Goal: Information Seeking & Learning: Learn about a topic

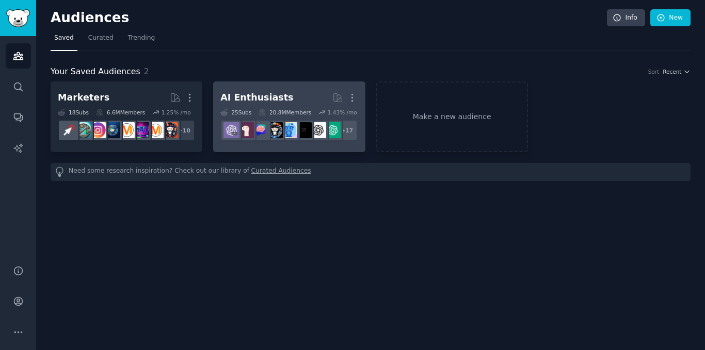
click at [298, 86] on link "AI Enthusiasts More 25 Sub s 20.8M Members 1.43 % /mo + 17" at bounding box center [289, 116] width 152 height 71
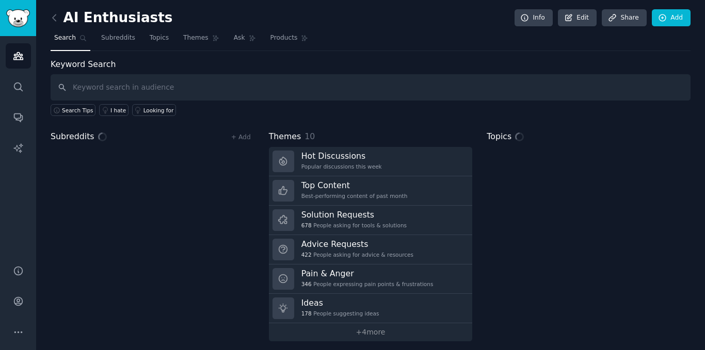
scroll to position [6, 0]
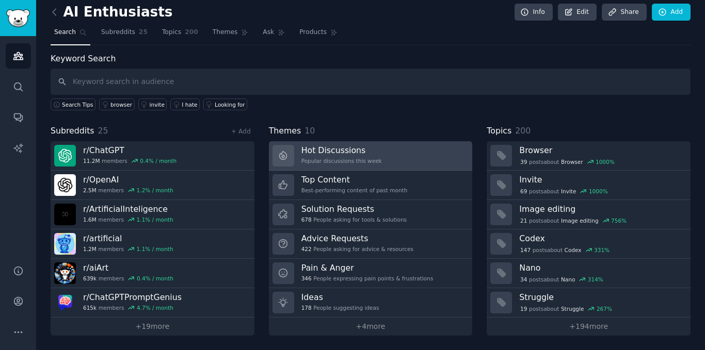
click at [323, 155] on h3 "Hot Discussions" at bounding box center [341, 150] width 80 height 11
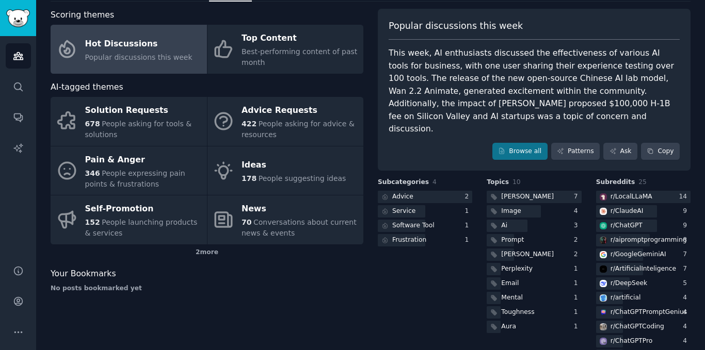
scroll to position [50, 0]
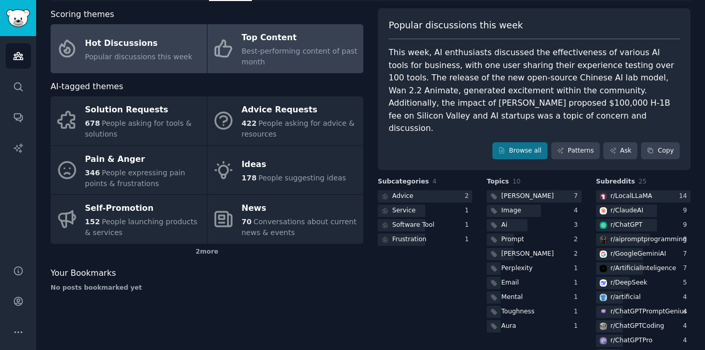
click at [249, 66] on span "Best-performing content of past month" at bounding box center [299, 56] width 116 height 19
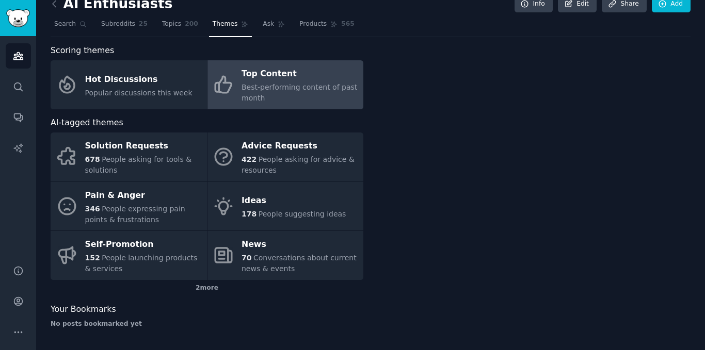
scroll to position [14, 0]
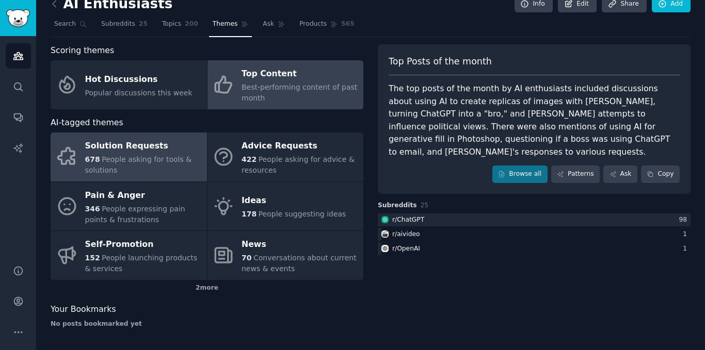
click at [155, 146] on div "Solution Requests" at bounding box center [143, 146] width 117 height 17
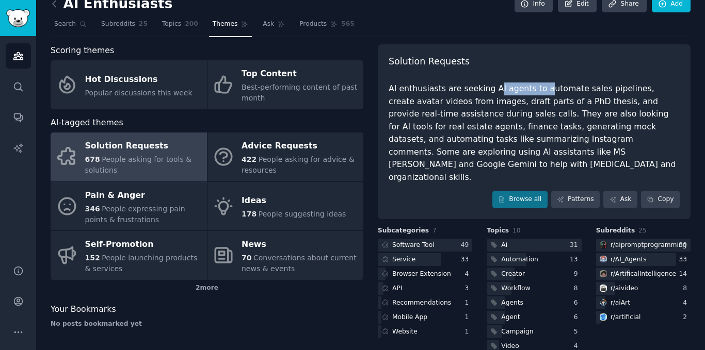
drag, startPoint x: 487, startPoint y: 87, endPoint x: 542, endPoint y: 89, distance: 54.2
click at [542, 89] on div "AI enthusiasts are seeking AI agents to automate sales pipelines, create avatar…" at bounding box center [533, 133] width 291 height 101
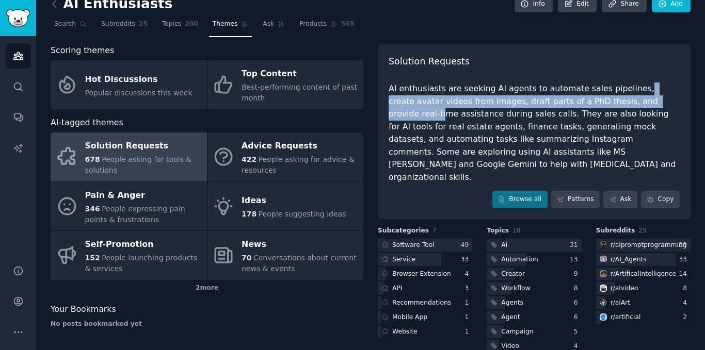
drag, startPoint x: 627, startPoint y: 98, endPoint x: 617, endPoint y: 90, distance: 12.9
click at [617, 90] on div "AI enthusiasts are seeking AI agents to automate sales pipelines, create avatar…" at bounding box center [533, 133] width 291 height 101
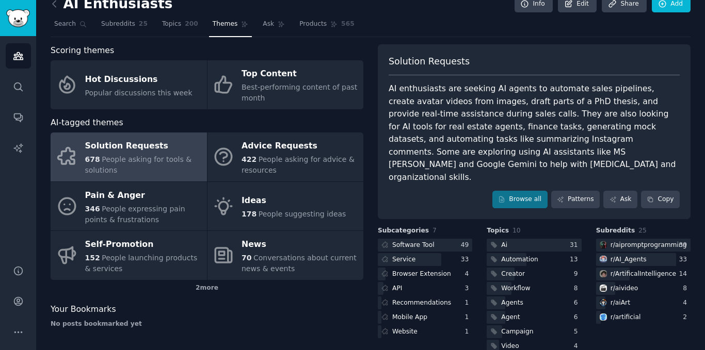
click at [614, 89] on div "AI enthusiasts are seeking AI agents to automate sales pipelines, create avatar…" at bounding box center [533, 133] width 291 height 101
drag, startPoint x: 553, startPoint y: 81, endPoint x: 482, endPoint y: 83, distance: 71.2
click at [482, 83] on div "Solution Requests AI enthusiasts are seeking AI agents to automate sales pipeli…" at bounding box center [534, 131] width 313 height 175
copy div "AI agents to automate sales"
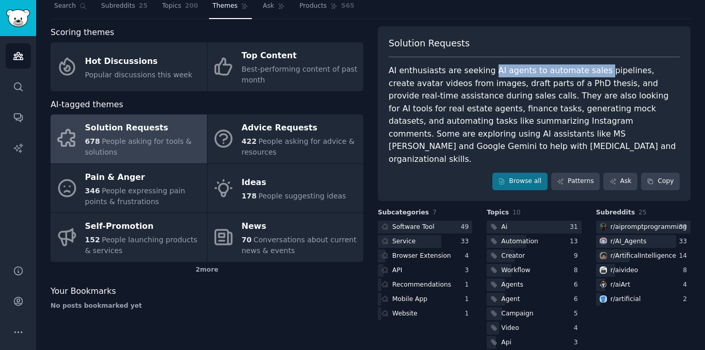
scroll to position [36, 0]
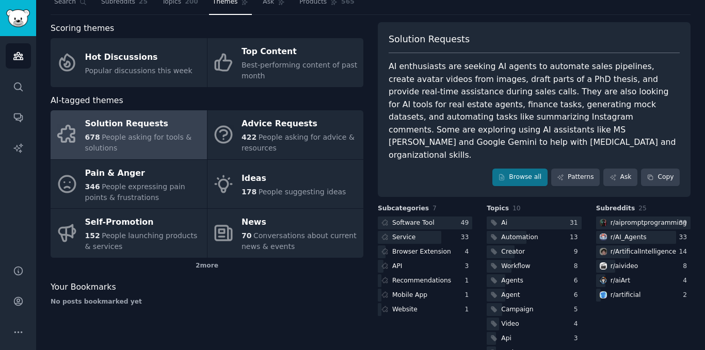
click at [408, 124] on div "AI enthusiasts are seeking AI agents to automate sales pipelines, create avatar…" at bounding box center [533, 110] width 291 height 101
click at [505, 174] on icon at bounding box center [501, 177] width 7 height 7
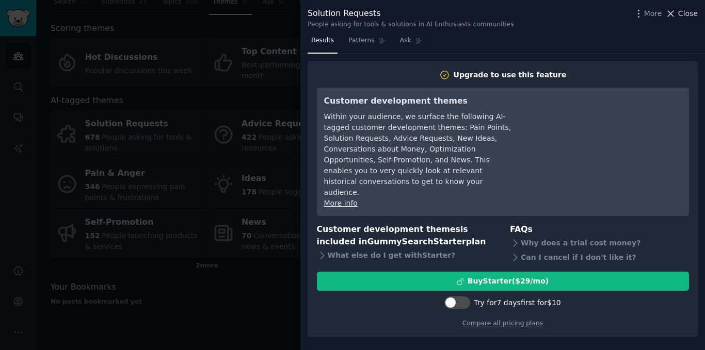
click at [671, 10] on icon at bounding box center [670, 13] width 11 height 11
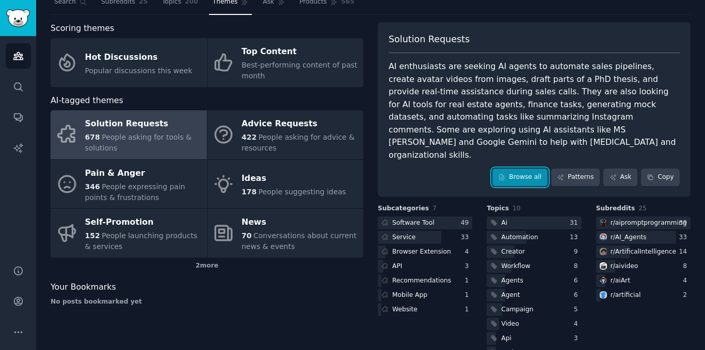
click at [514, 169] on link "Browse all" at bounding box center [519, 178] width 55 height 18
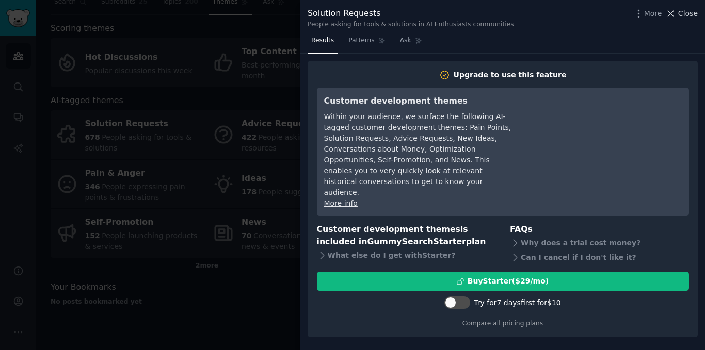
click at [680, 16] on span "Close" at bounding box center [688, 13] width 20 height 11
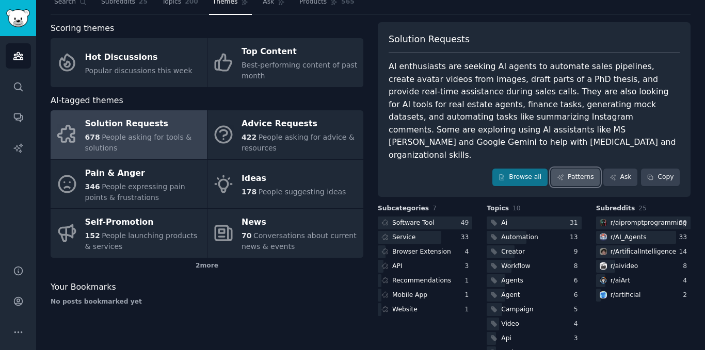
click at [590, 169] on link "Patterns" at bounding box center [575, 178] width 48 height 18
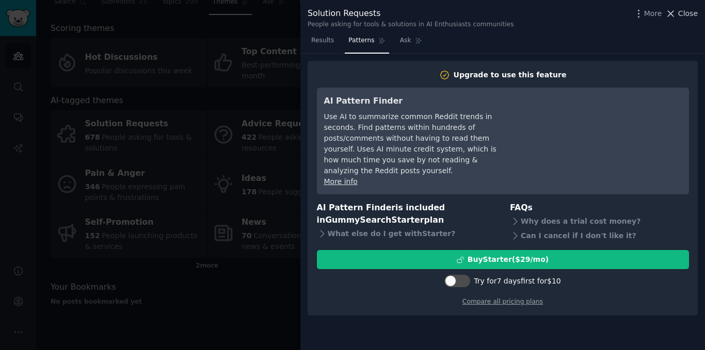
click at [688, 18] on span "Close" at bounding box center [688, 13] width 20 height 11
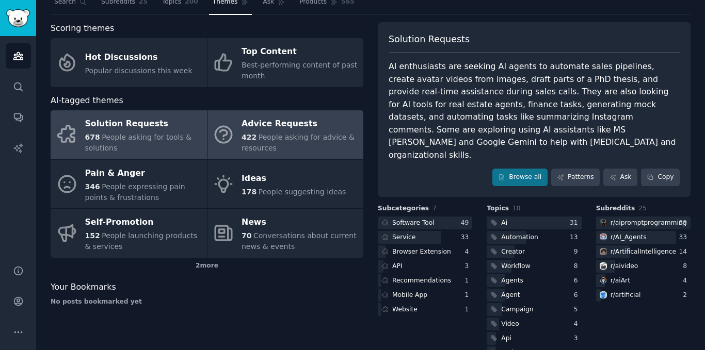
click at [271, 127] on div "Advice Requests" at bounding box center [299, 124] width 117 height 17
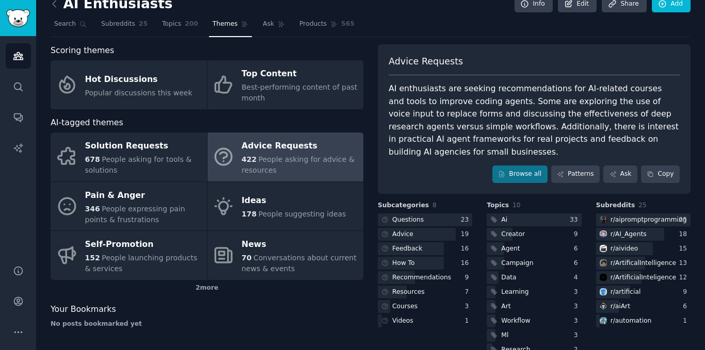
scroll to position [24, 0]
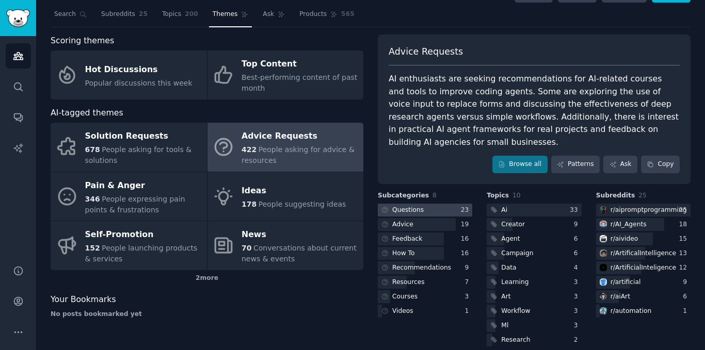
click at [426, 204] on div at bounding box center [425, 210] width 94 height 13
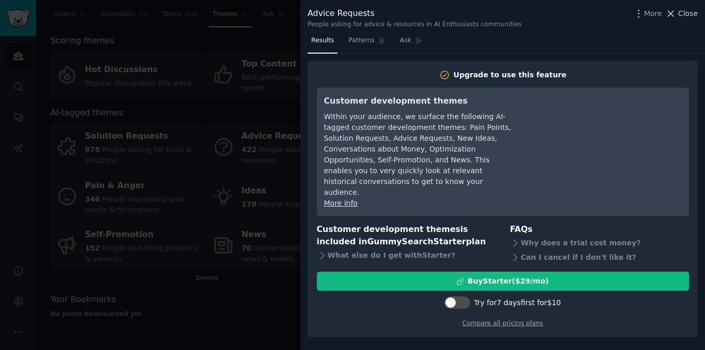
click at [679, 14] on button "Close" at bounding box center [681, 13] width 32 height 11
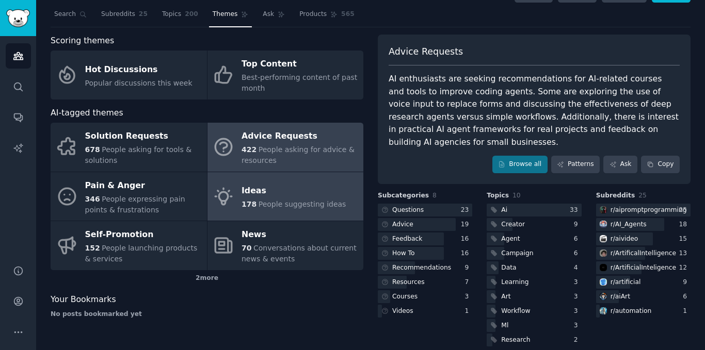
click at [250, 185] on div "Ideas" at bounding box center [293, 191] width 104 height 17
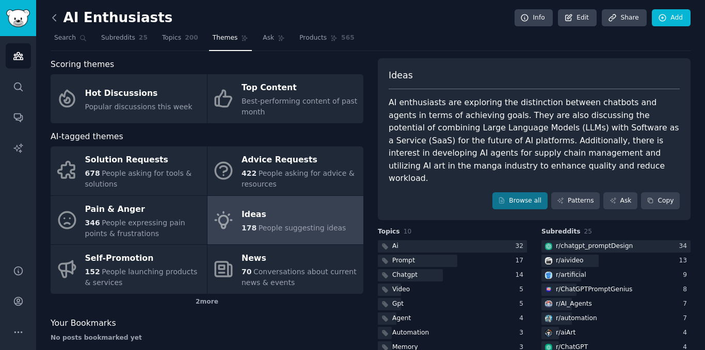
click at [54, 14] on icon at bounding box center [54, 17] width 11 height 11
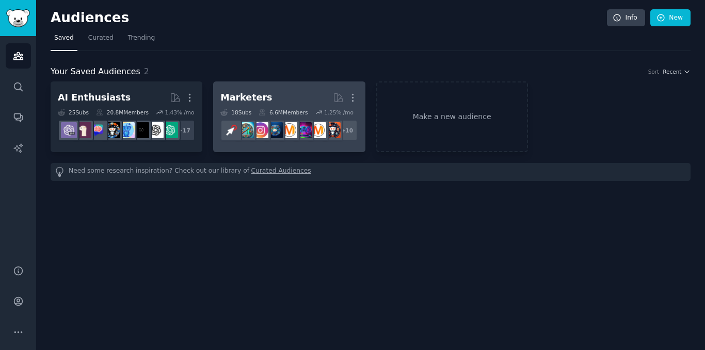
click at [244, 105] on h2 "Marketers More" at bounding box center [288, 98] width 137 height 18
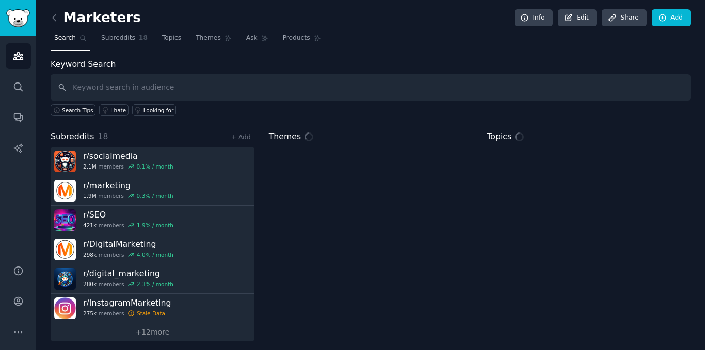
scroll to position [6, 0]
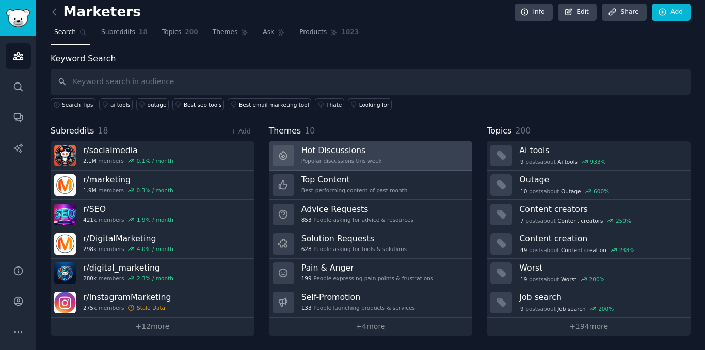
click at [341, 158] on div "Popular discussions this week" at bounding box center [341, 160] width 80 height 7
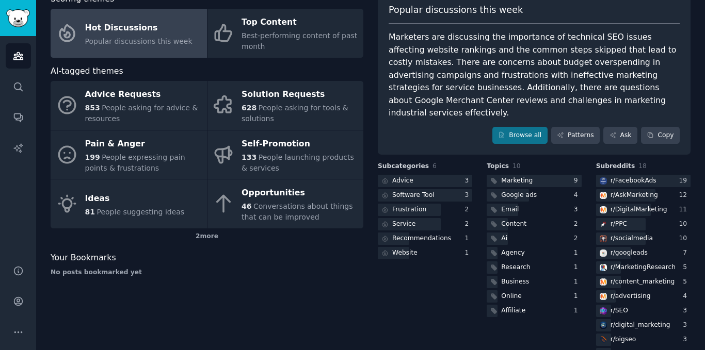
scroll to position [66, 0]
click at [581, 126] on link "Patterns" at bounding box center [575, 135] width 48 height 18
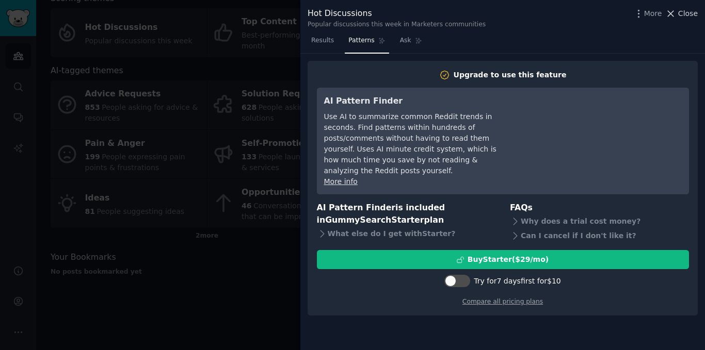
click at [682, 15] on span "Close" at bounding box center [688, 13] width 20 height 11
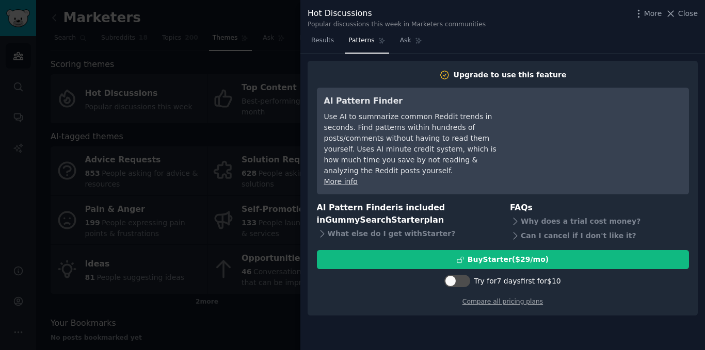
click at [206, 45] on div at bounding box center [352, 175] width 705 height 350
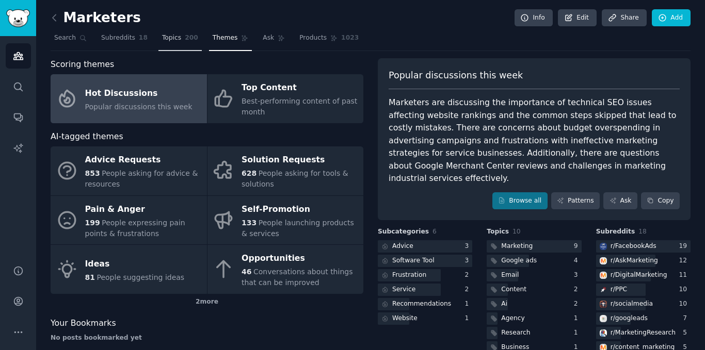
click at [185, 35] on span "200" at bounding box center [191, 38] width 13 height 9
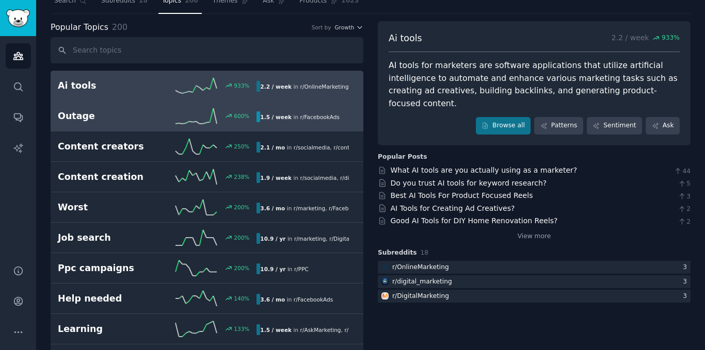
scroll to position [29, 0]
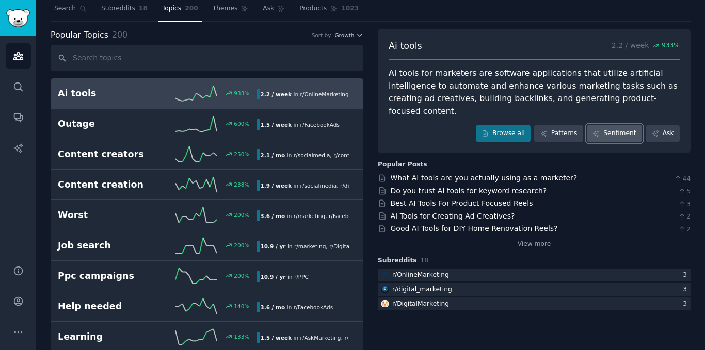
click at [604, 125] on link "Sentiment" at bounding box center [613, 134] width 55 height 18
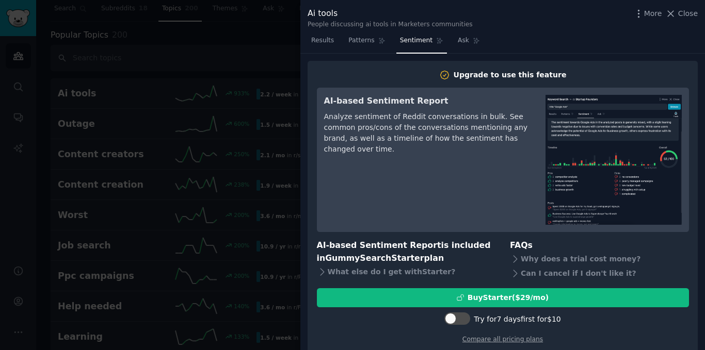
click at [292, 195] on div at bounding box center [352, 175] width 705 height 350
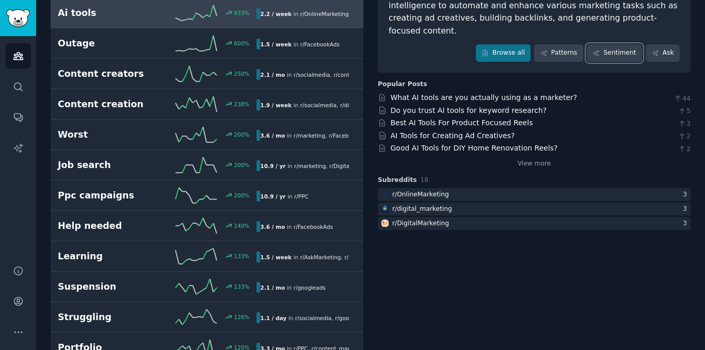
scroll to position [110, 0]
click at [450, 131] on link "AI Tools for Creating Ad Creatives?" at bounding box center [452, 135] width 124 height 8
